Goal: Navigation & Orientation: Find specific page/section

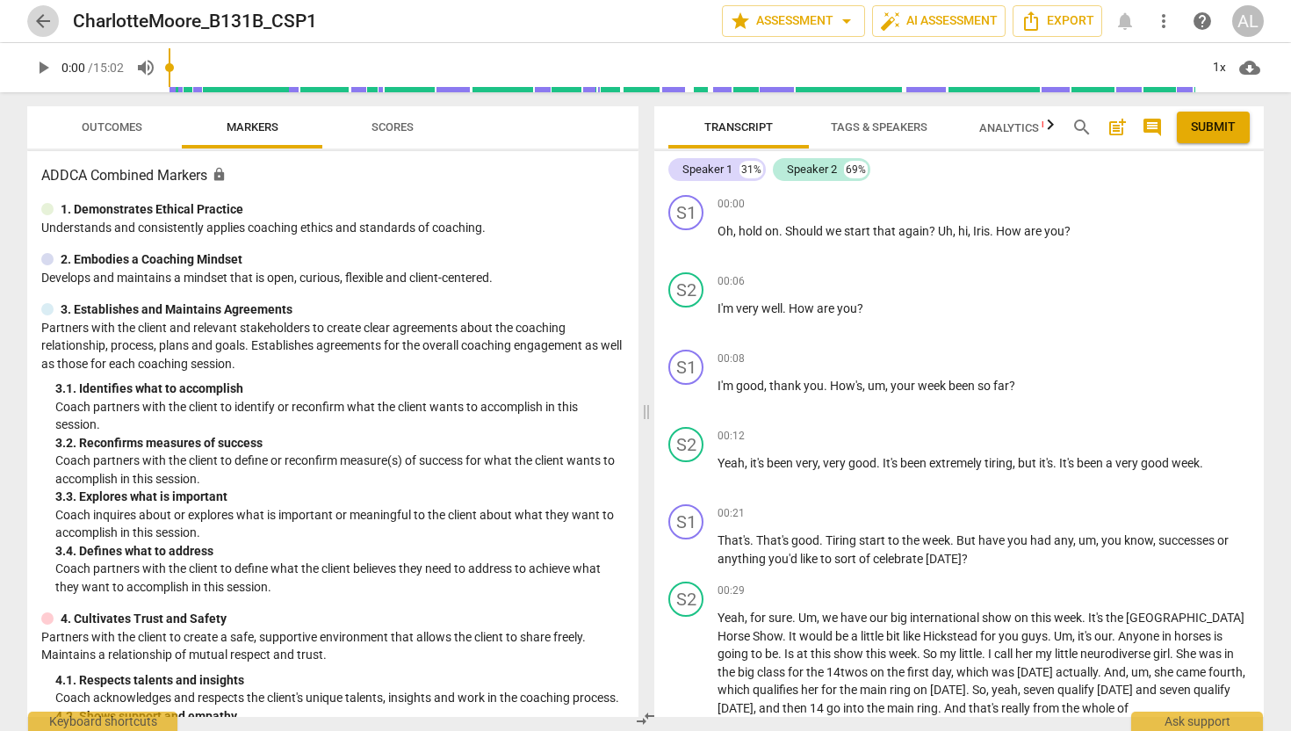
click at [41, 17] on span "arrow_back" at bounding box center [42, 21] width 21 height 21
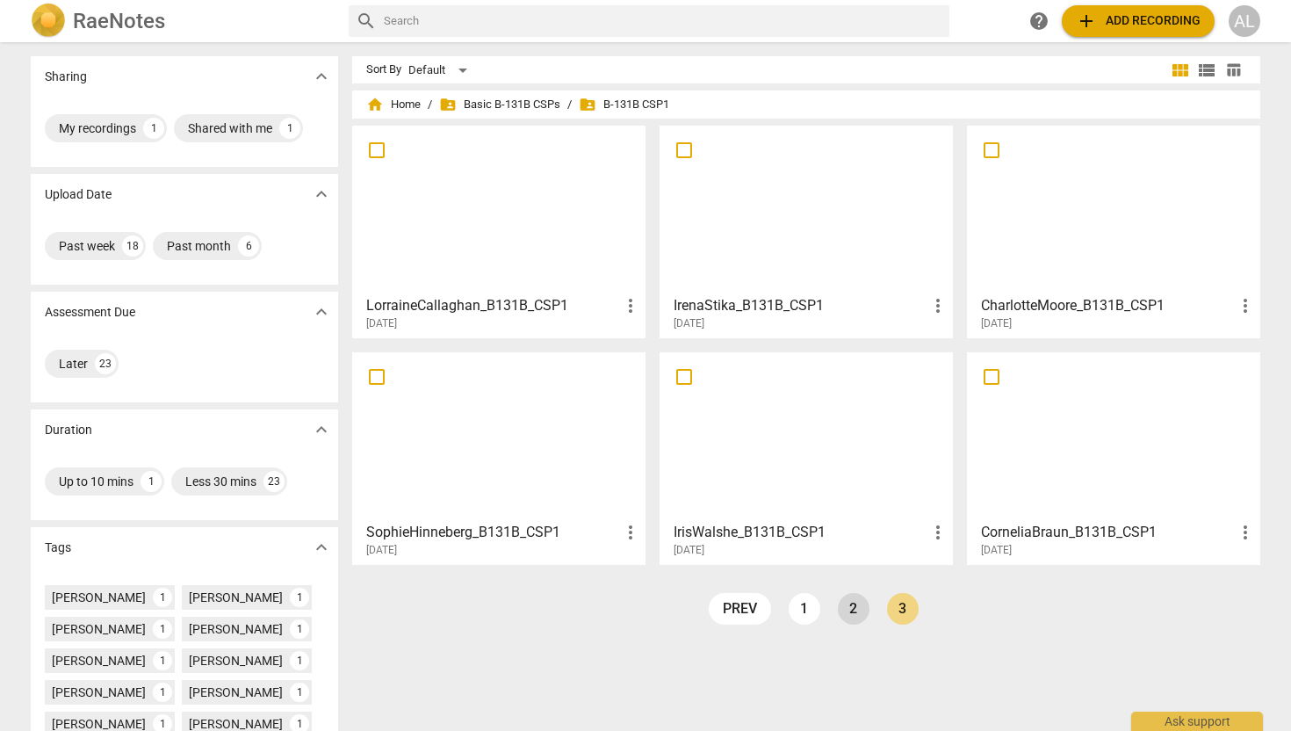
click at [853, 610] on link "2" at bounding box center [854, 609] width 32 height 32
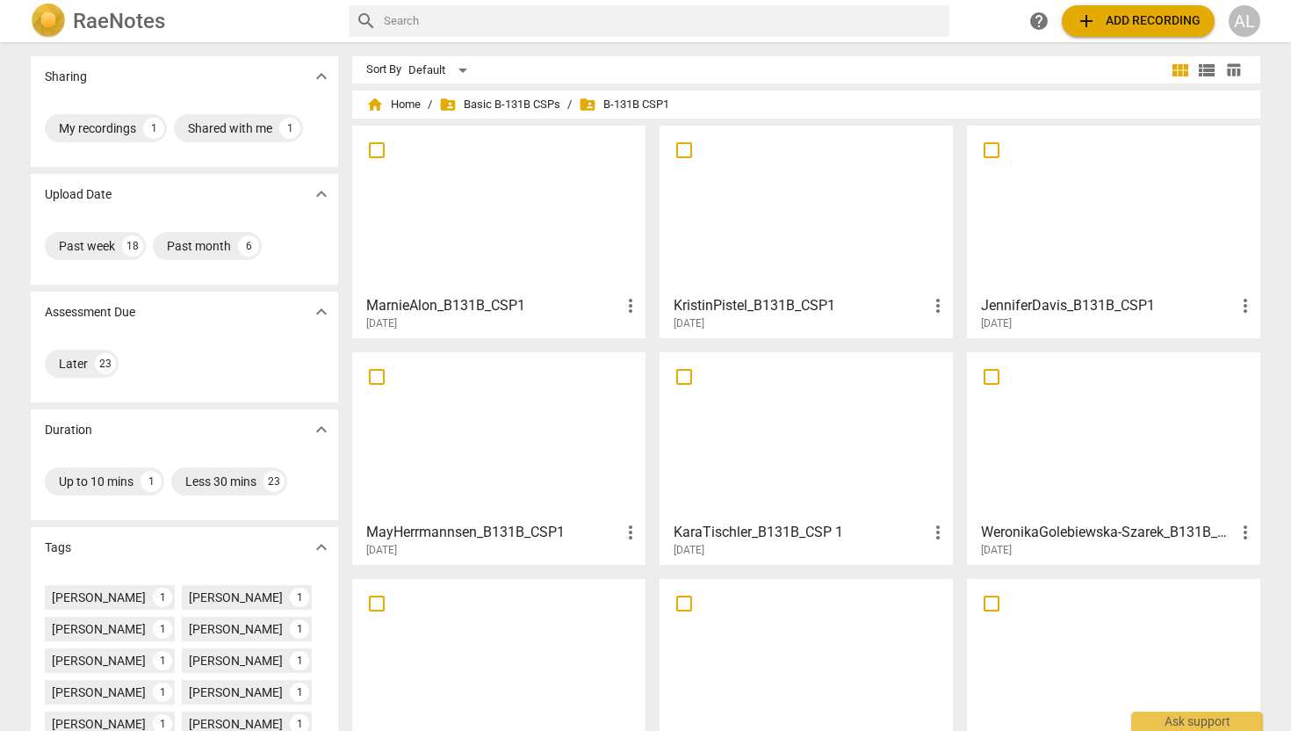
scroll to position [313, 0]
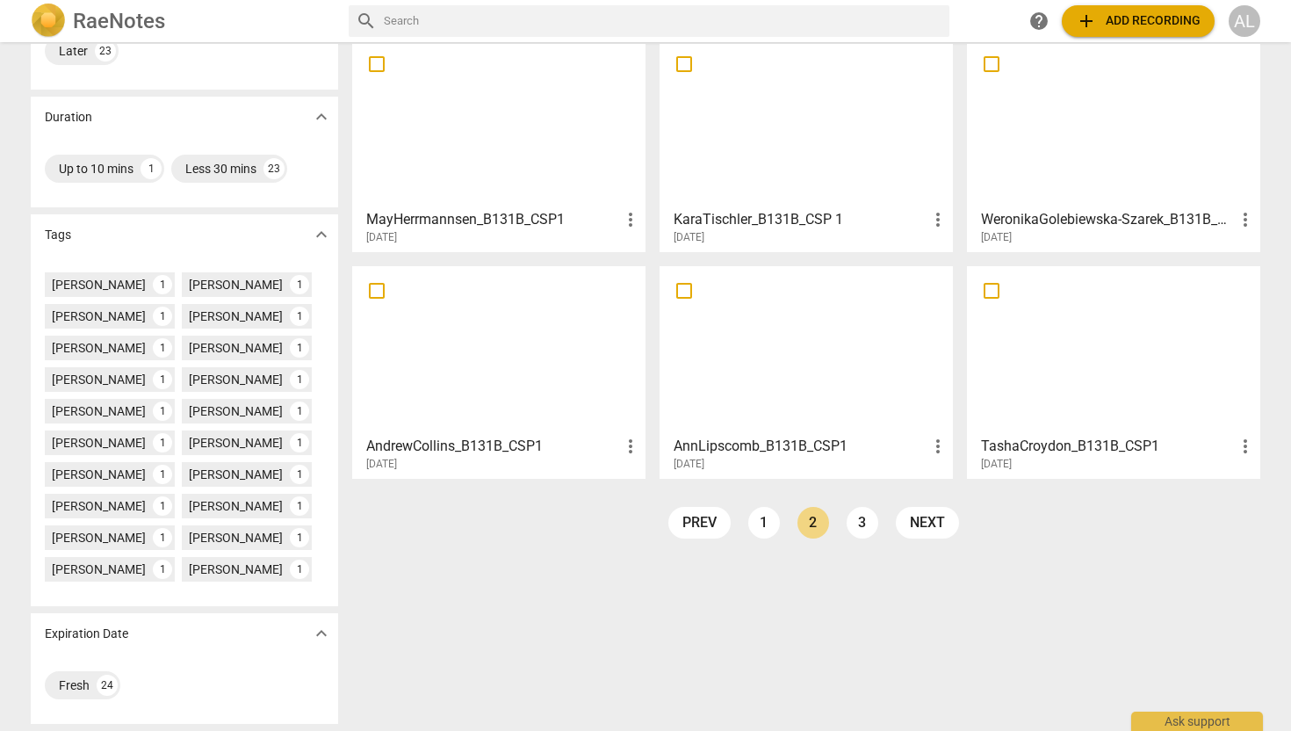
click at [782, 358] on div at bounding box center [806, 349] width 281 height 155
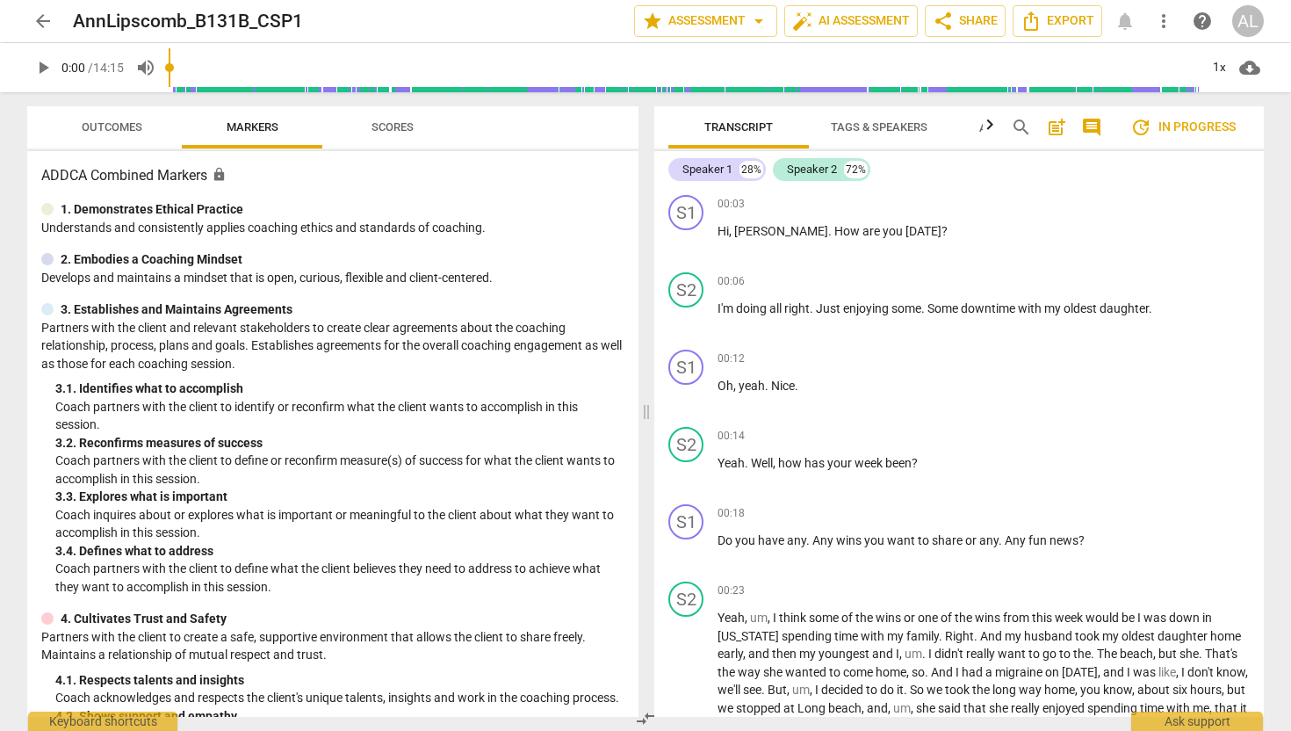
click at [44, 19] on span "arrow_back" at bounding box center [42, 21] width 21 height 21
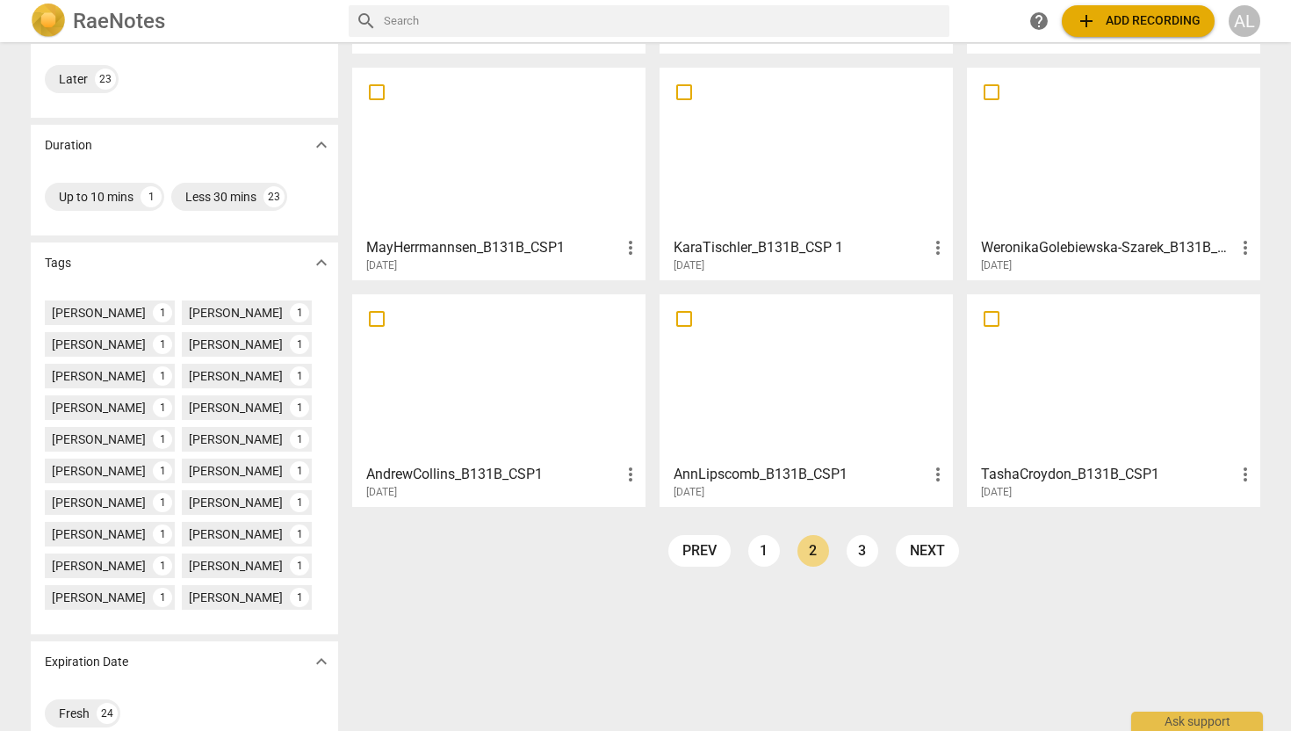
scroll to position [313, 0]
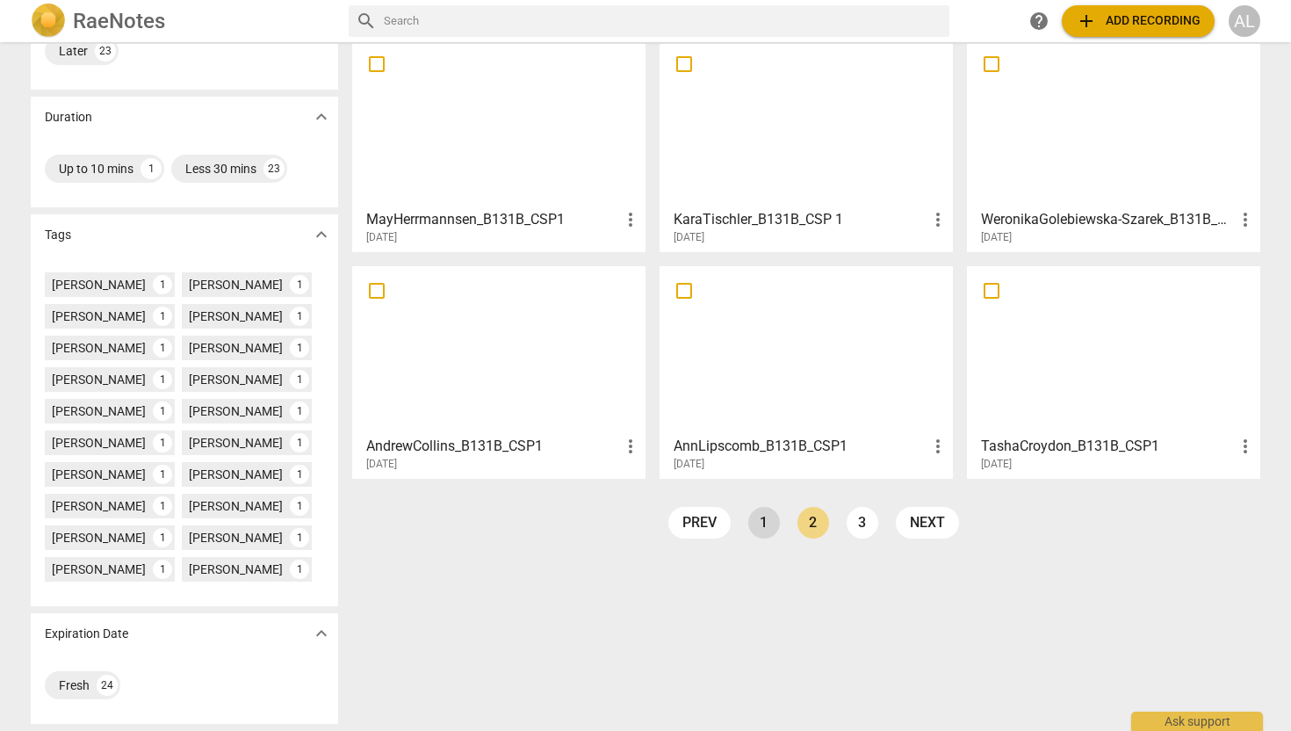
click at [762, 524] on link "1" at bounding box center [764, 523] width 32 height 32
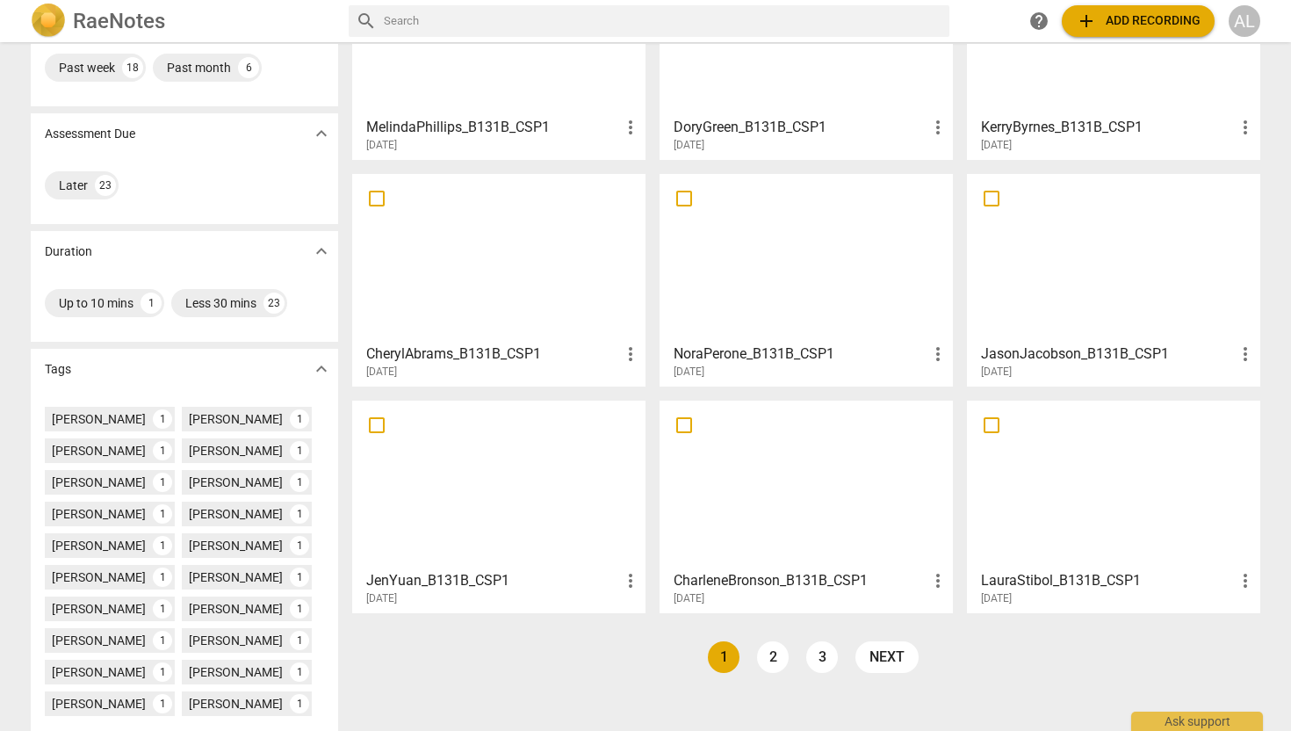
scroll to position [188, 0]
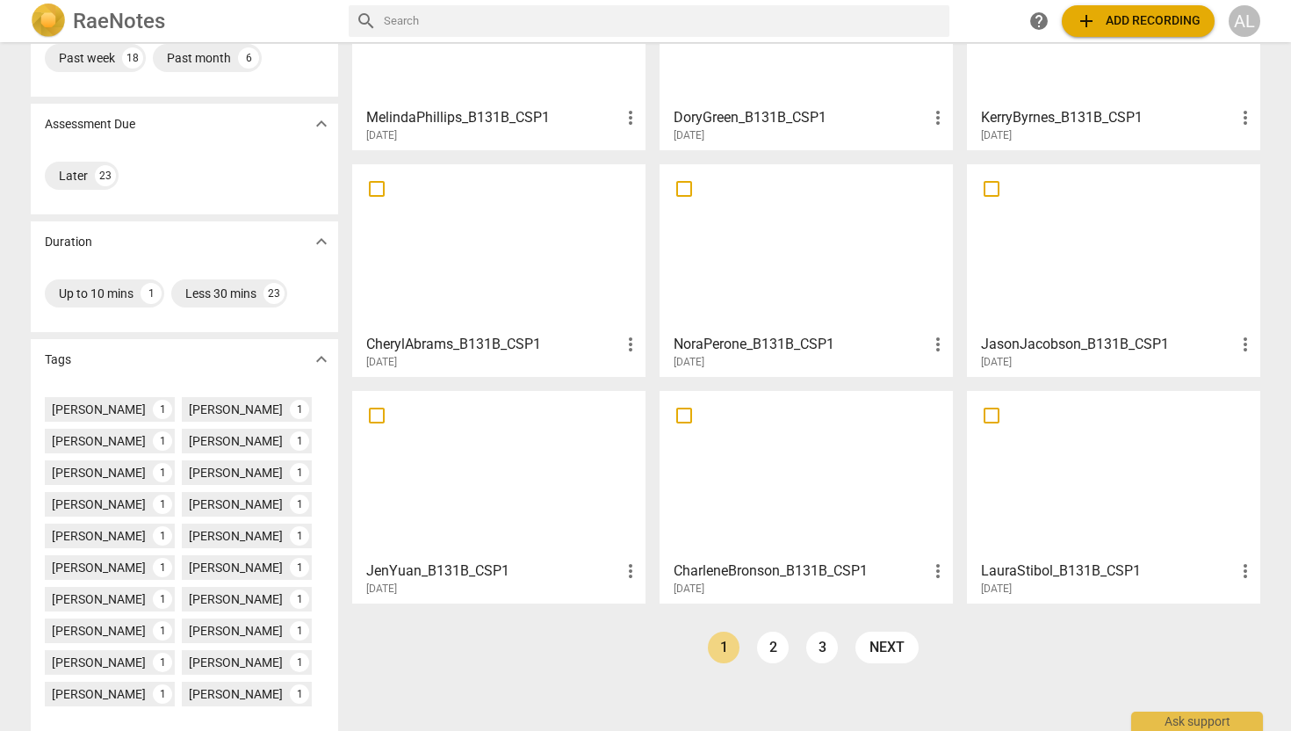
click at [760, 524] on div at bounding box center [806, 474] width 281 height 155
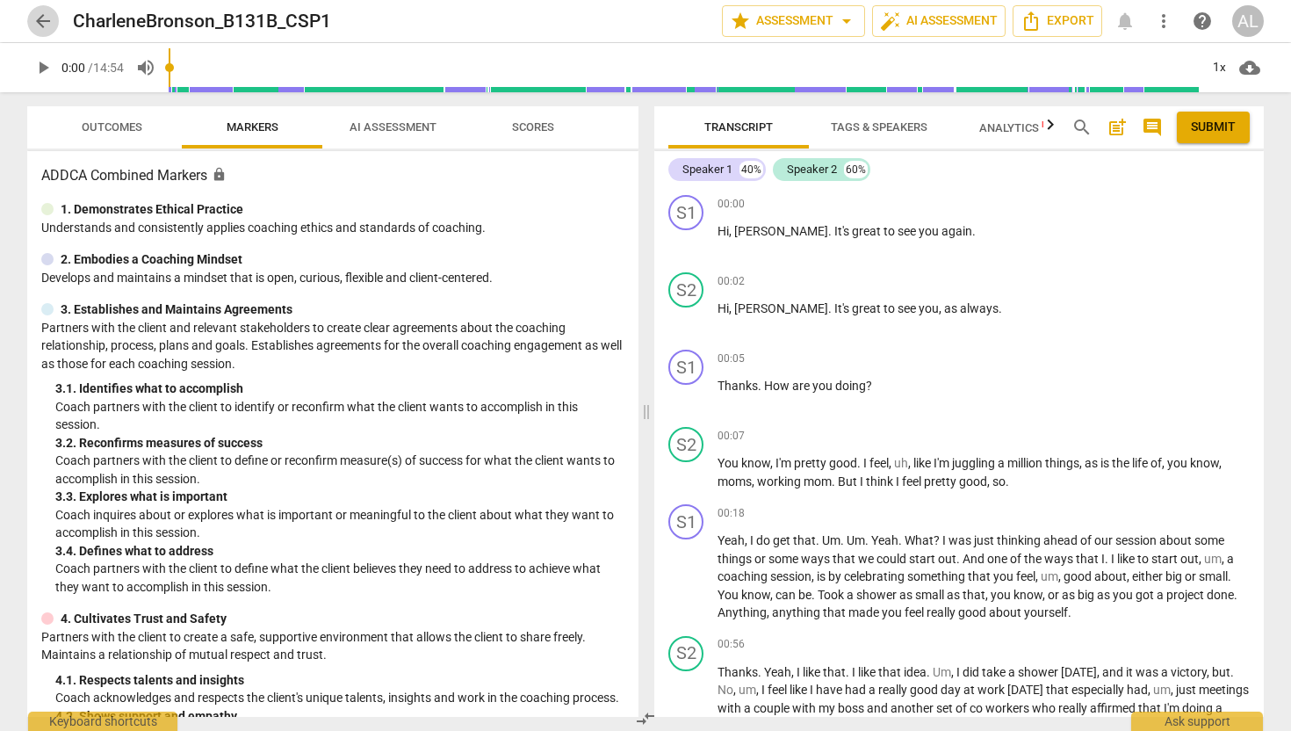
click at [44, 23] on span "arrow_back" at bounding box center [42, 21] width 21 height 21
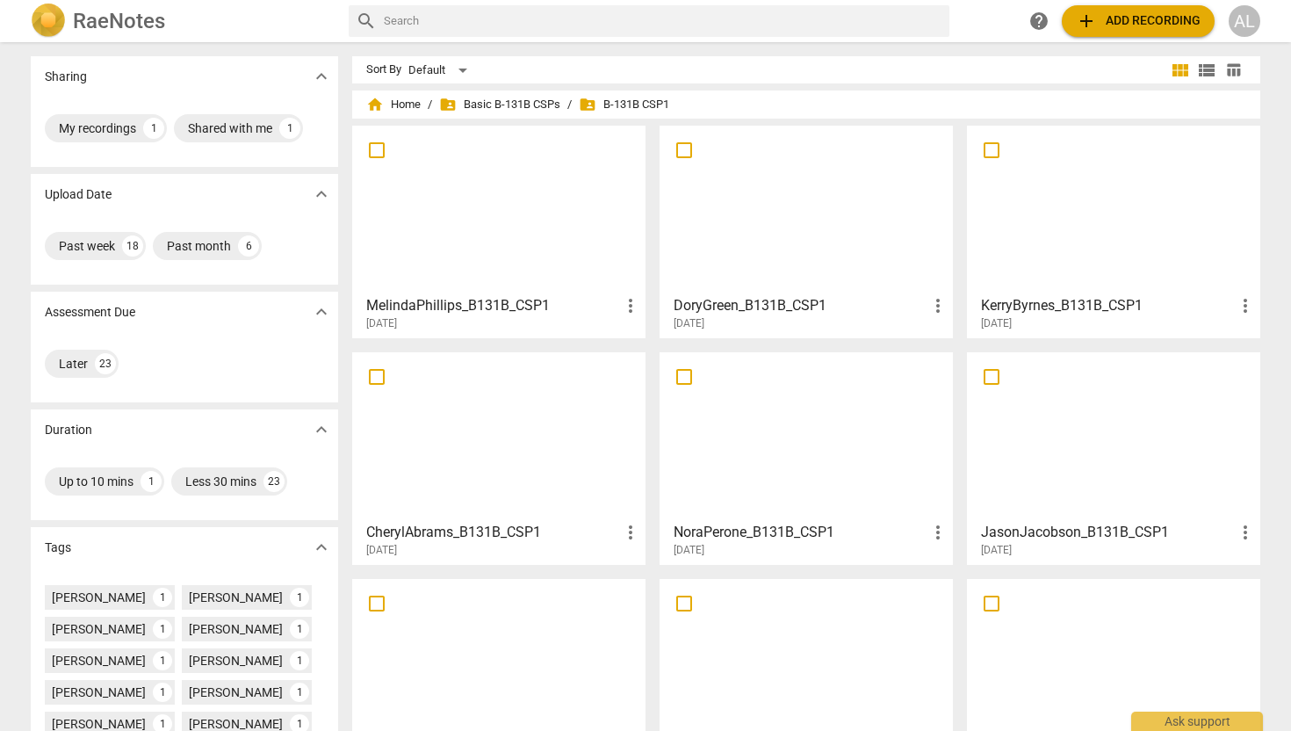
click at [500, 652] on div at bounding box center [498, 662] width 281 height 155
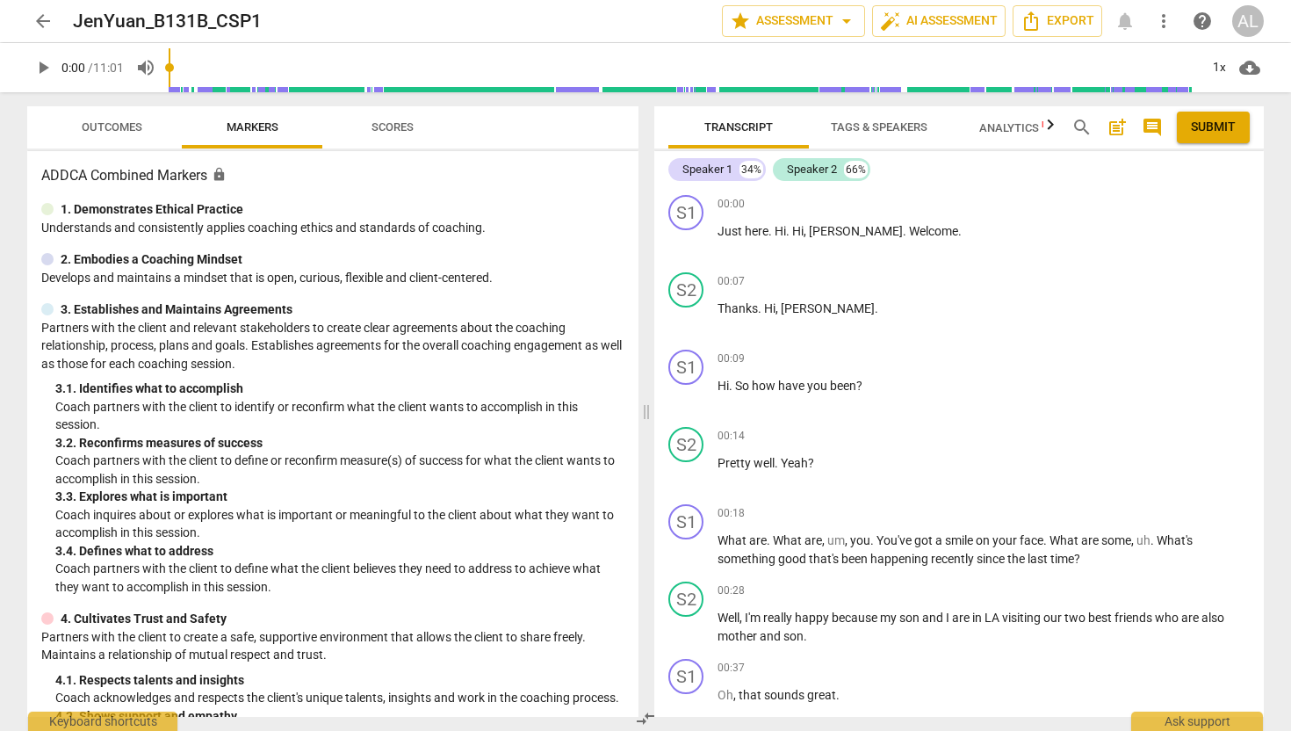
click at [51, 26] on span "arrow_back" at bounding box center [42, 21] width 21 height 21
